Goal: Transaction & Acquisition: Purchase product/service

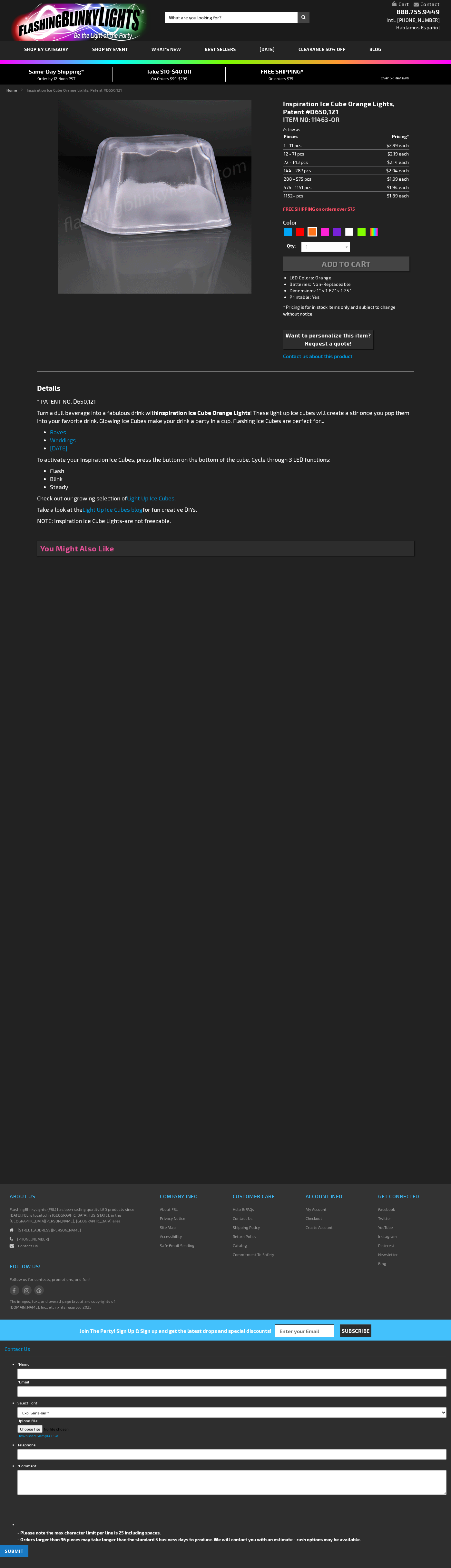
type input "5637"
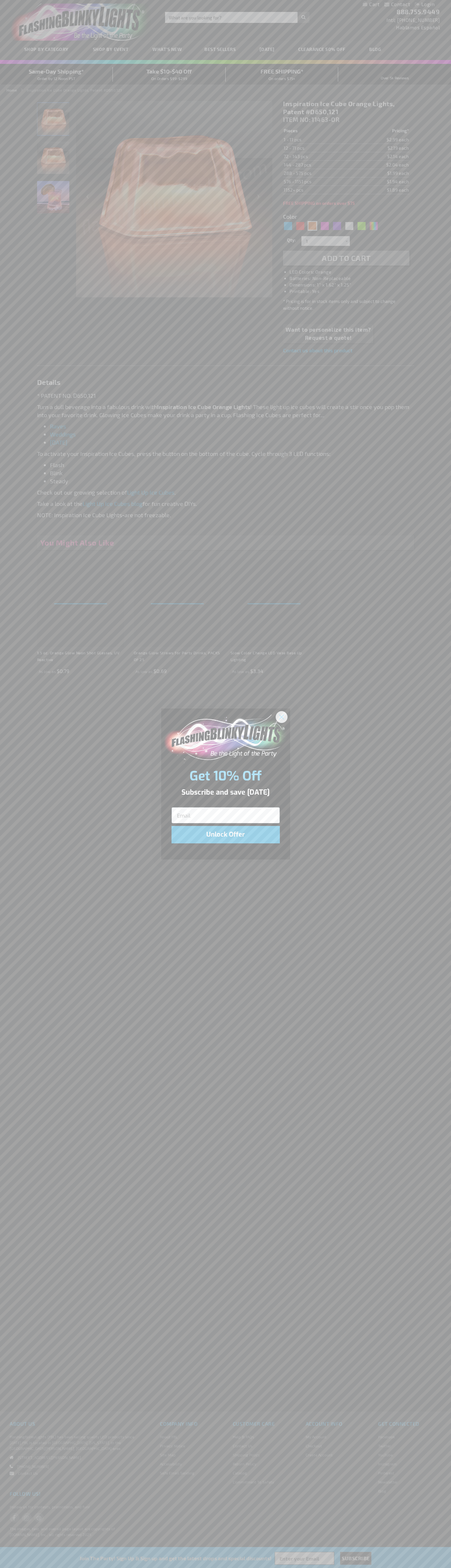
click at [282, 717] on icon "Close dialog" at bounding box center [281, 717] width 5 height 5
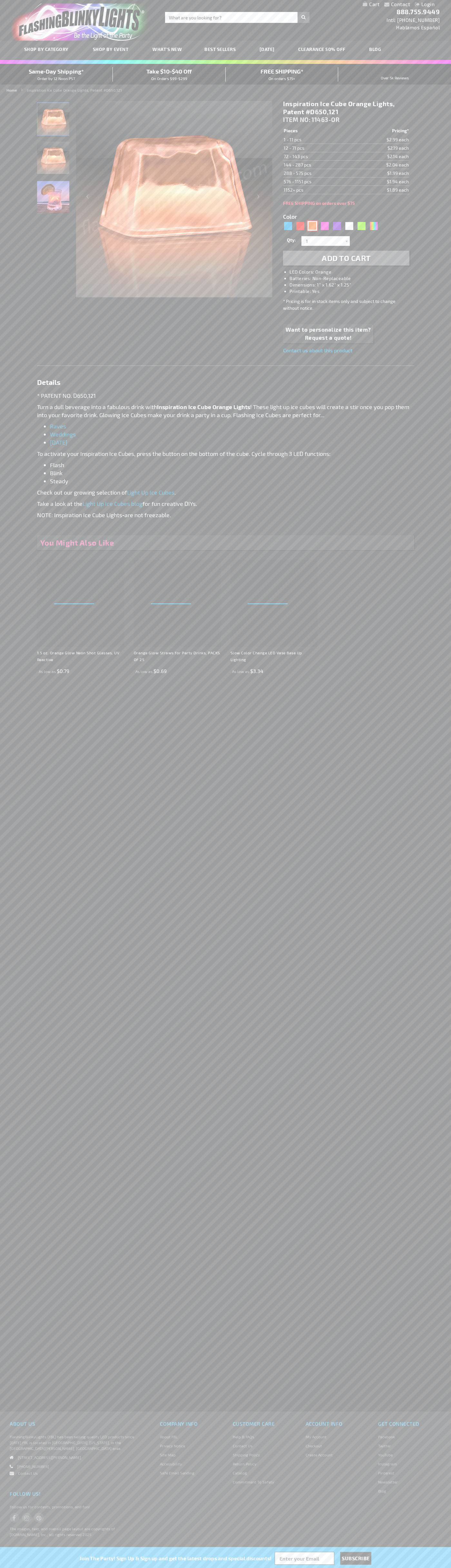
click at [312, 226] on div "Orange" at bounding box center [312, 226] width 10 height 10
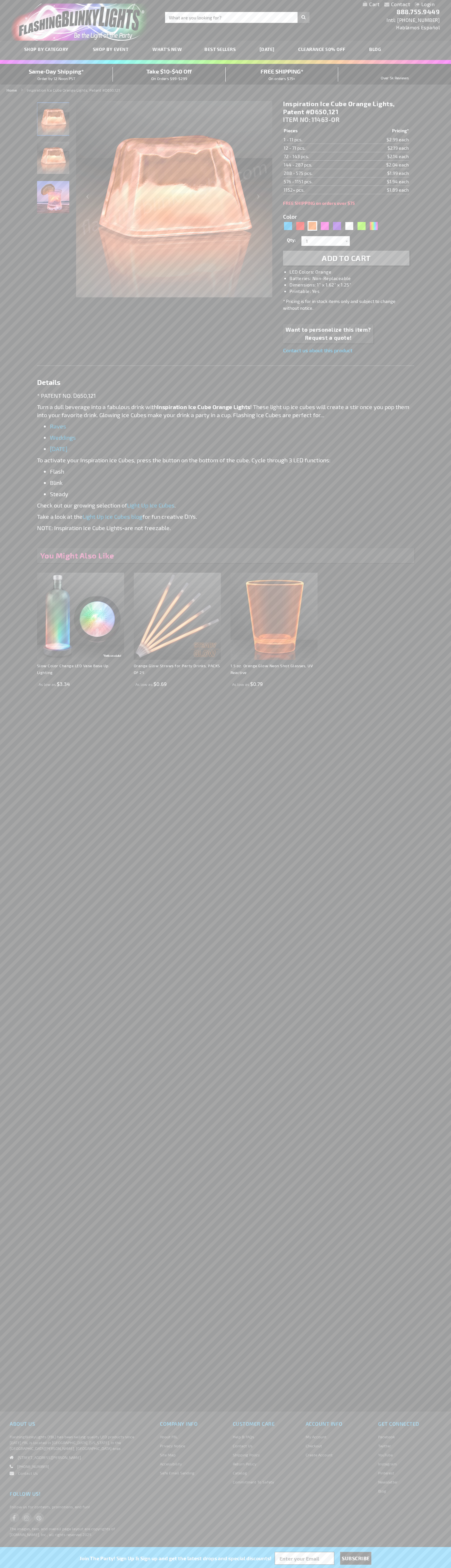
click at [346, 258] on span "Add to Cart" at bounding box center [346, 258] width 49 height 10
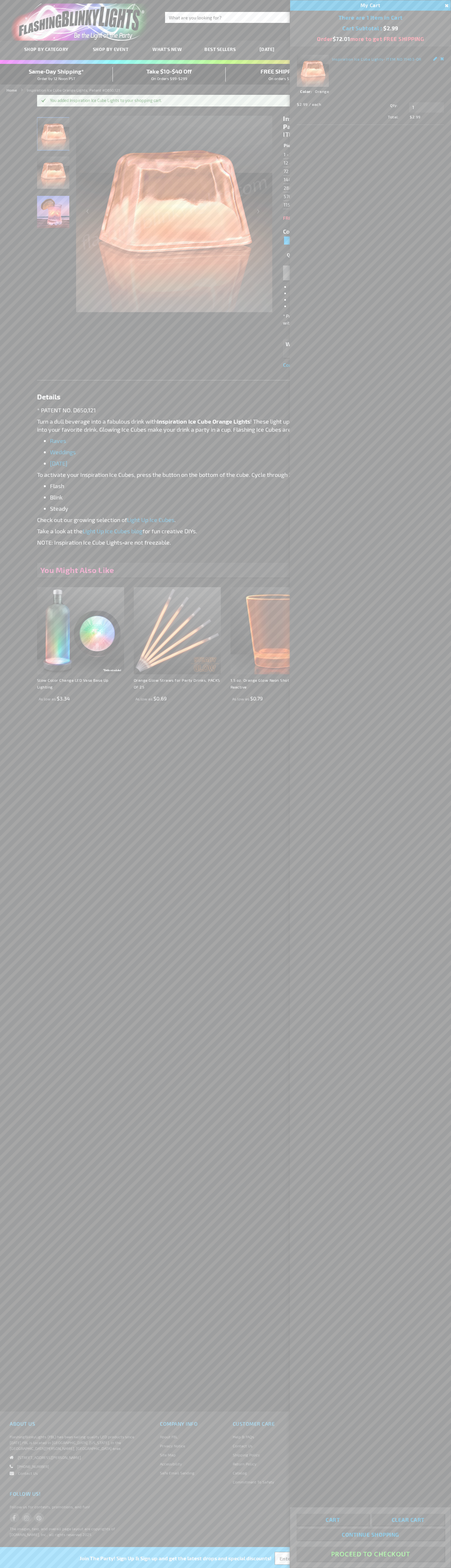
click at [371, 1554] on button "Proceed To Checkout" at bounding box center [370, 1554] width 147 height 14
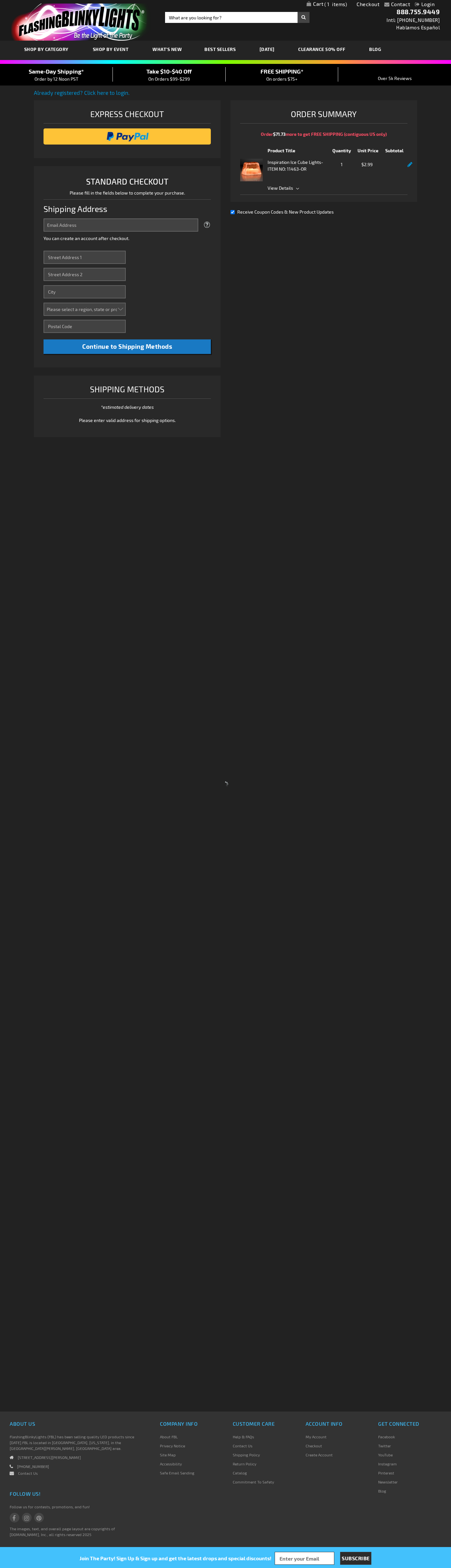
select select "US"
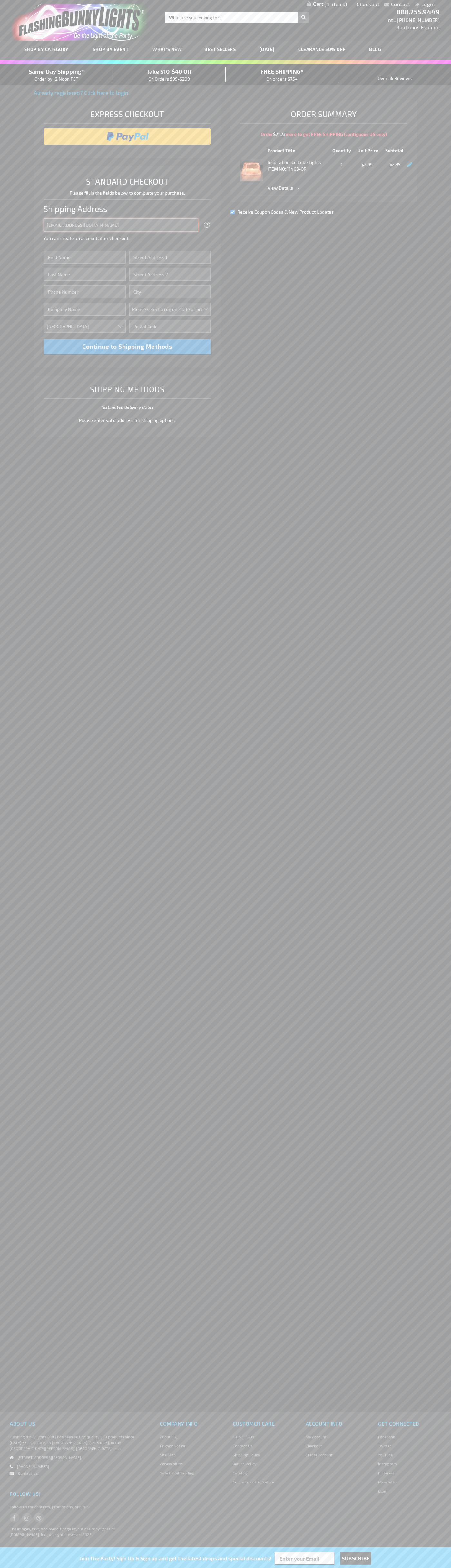
type input "johnsmith005@storebotmail.joonix.net"
type input "John"
type input "76 Ninth Avenue"
type input "First floor"
type input "new york"
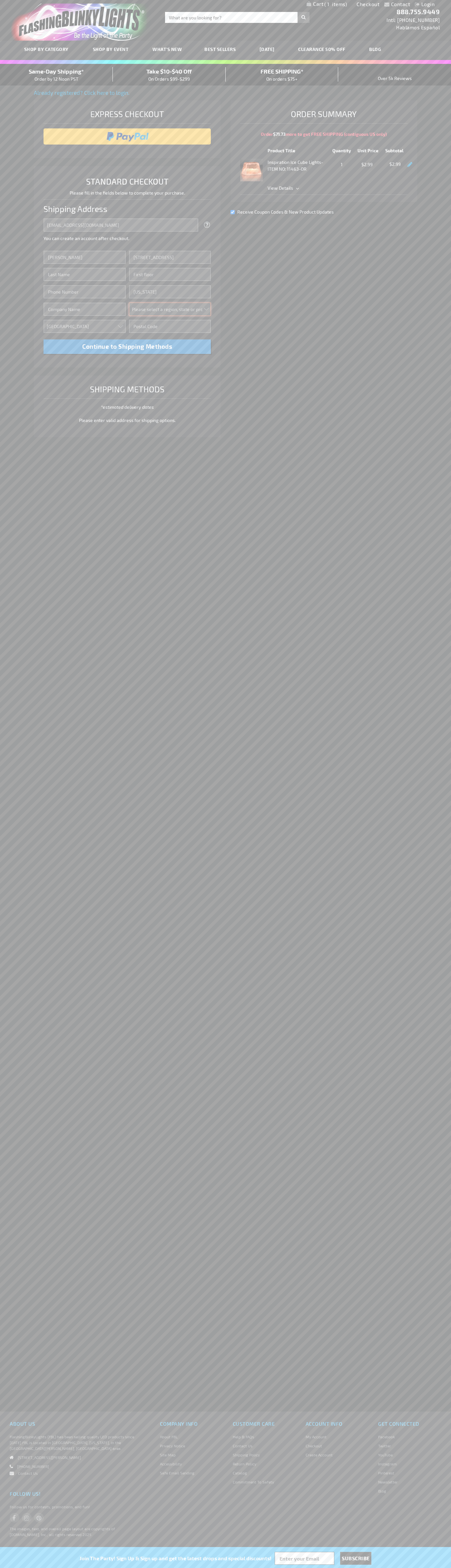
select select "43"
type input "10011"
type input "Smith"
type input "6502530000"
type input "John Smith"
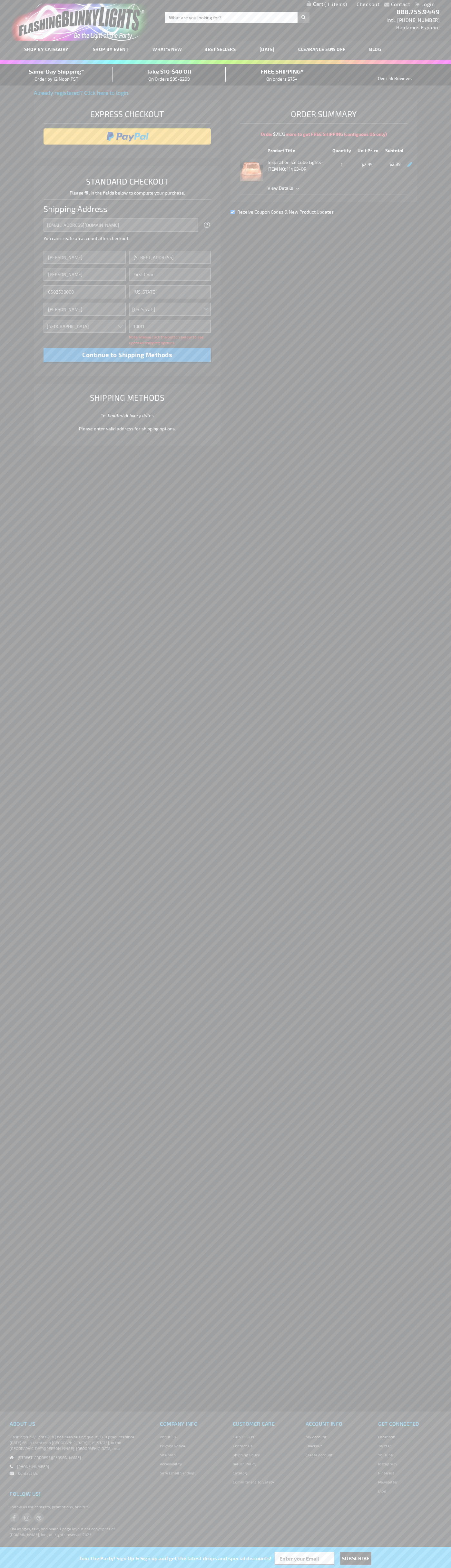
click at [56, 75] on div "Same-Day Shipping* Order by 12 Noon PST" at bounding box center [56, 75] width 113 height 15
click at [128, 136] on input "image" at bounding box center [127, 136] width 161 height 13
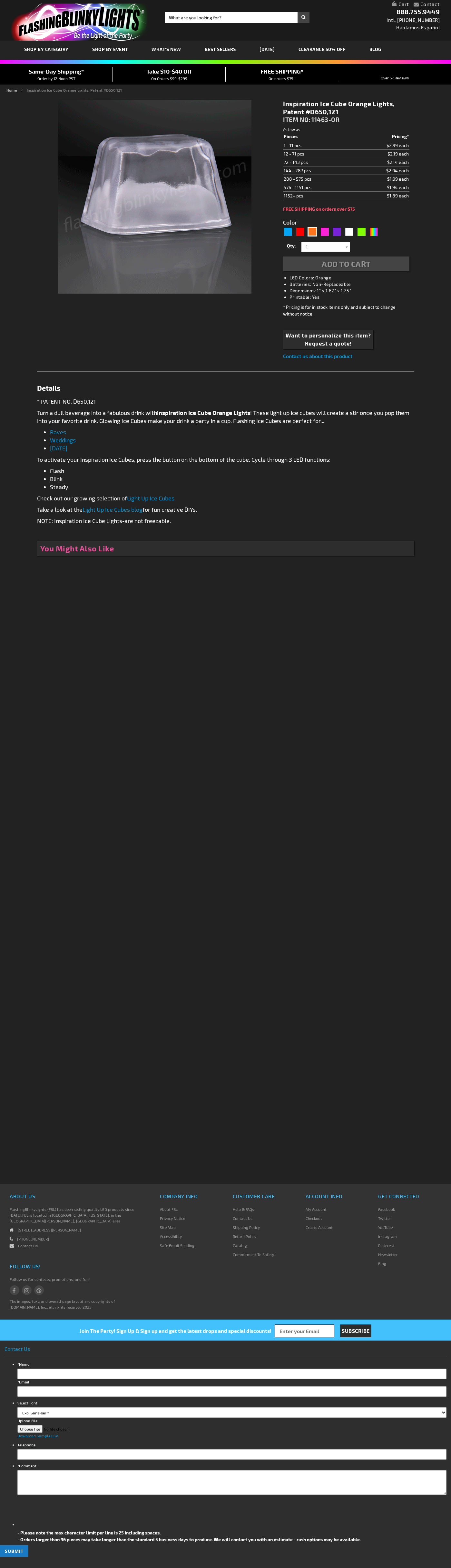
type input "5637"
